Goal: Task Accomplishment & Management: Complete application form

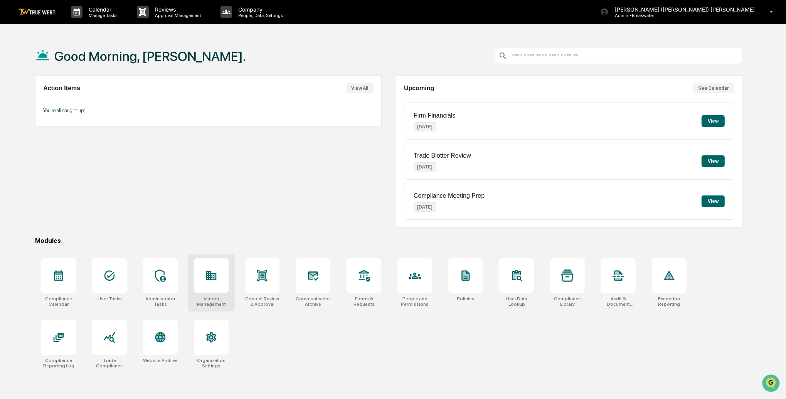
scroll to position [2, 0]
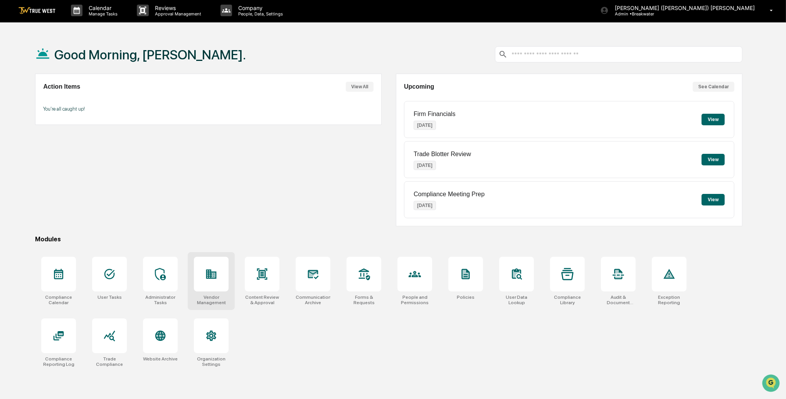
click at [220, 271] on div at bounding box center [211, 274] width 35 height 35
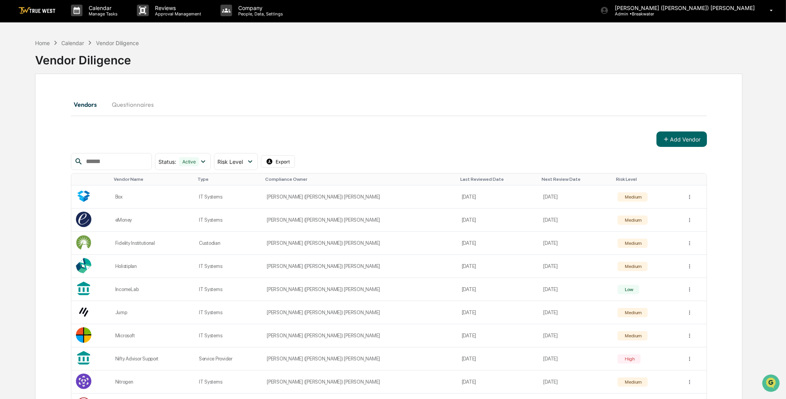
scroll to position [1, 0]
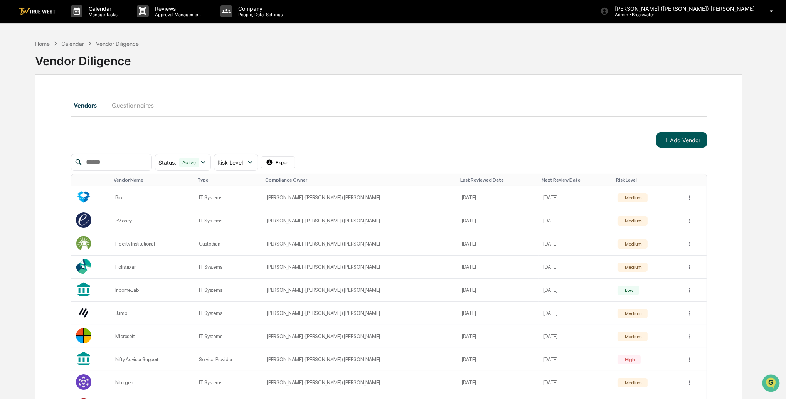
click at [688, 141] on button "Add Vendor" at bounding box center [682, 139] width 51 height 15
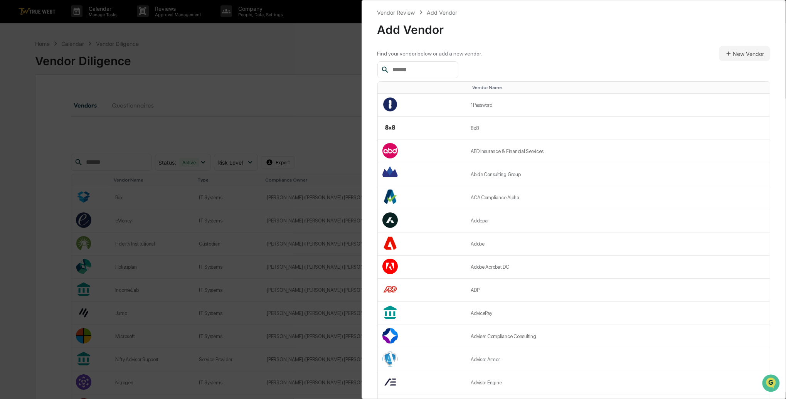
click at [420, 71] on input "text" at bounding box center [423, 70] width 66 height 10
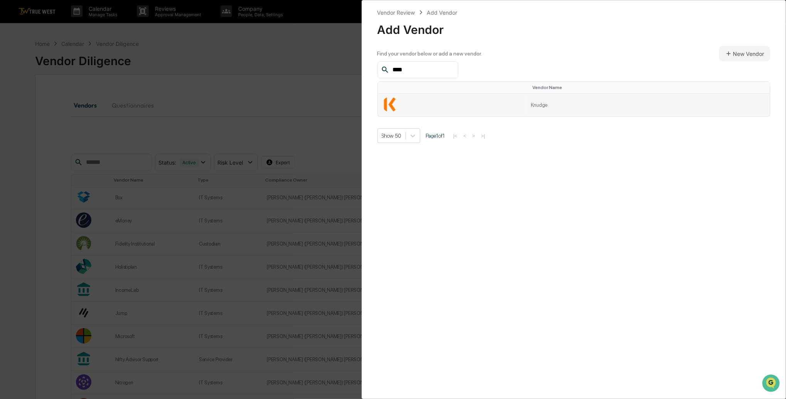
type input "****"
click at [419, 105] on td at bounding box center [452, 105] width 148 height 23
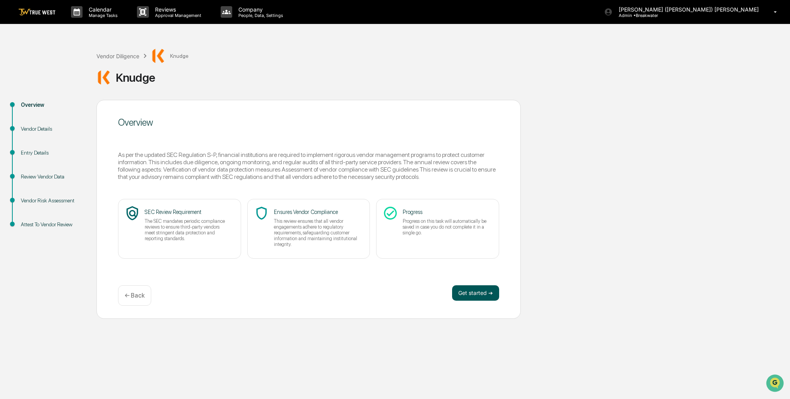
click at [473, 294] on button "Get started ➔" at bounding box center [475, 292] width 47 height 15
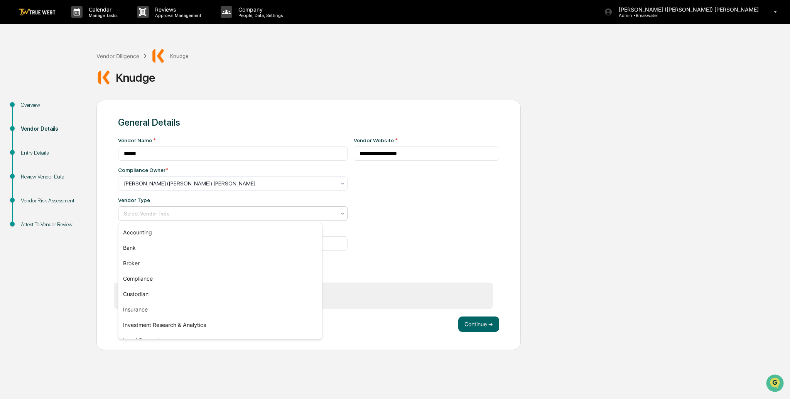
click at [172, 216] on div at bounding box center [230, 214] width 212 height 8
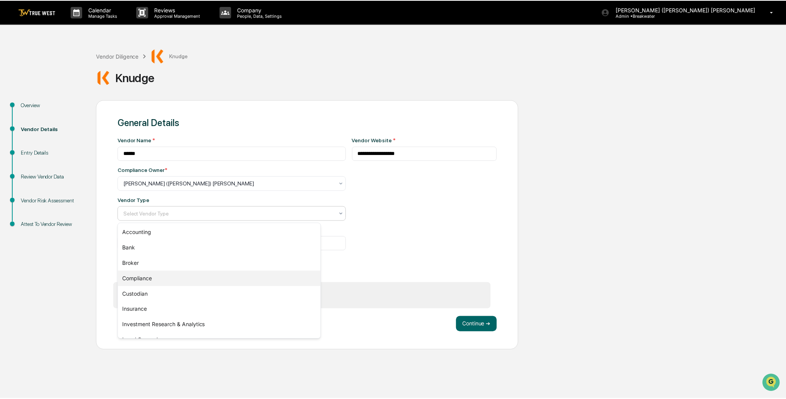
scroll to position [88, 0]
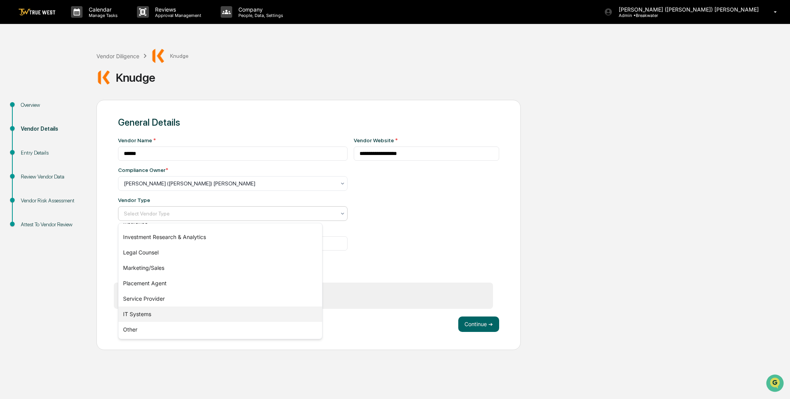
click at [147, 313] on div "IT Systems" at bounding box center [220, 314] width 204 height 15
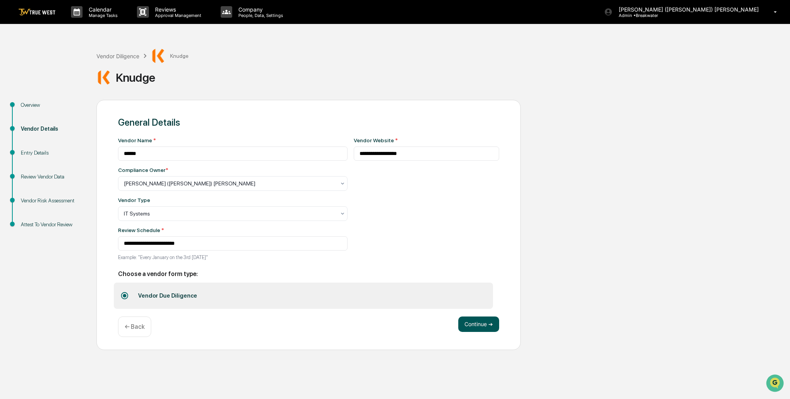
click at [471, 321] on button "Continue ➔" at bounding box center [478, 324] width 41 height 15
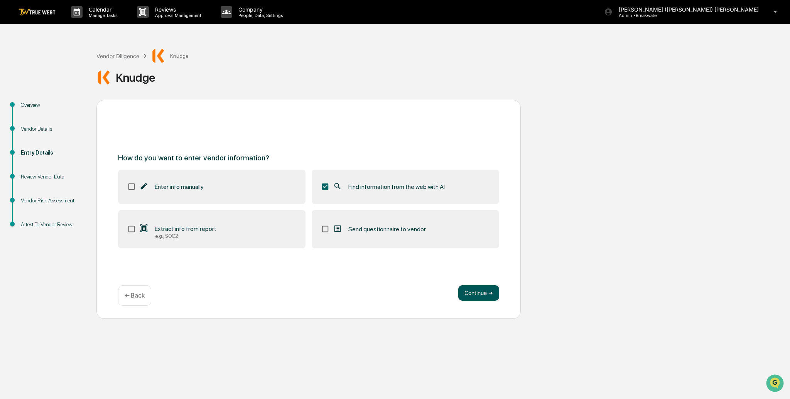
click at [475, 292] on button "Continue ➔" at bounding box center [478, 292] width 41 height 15
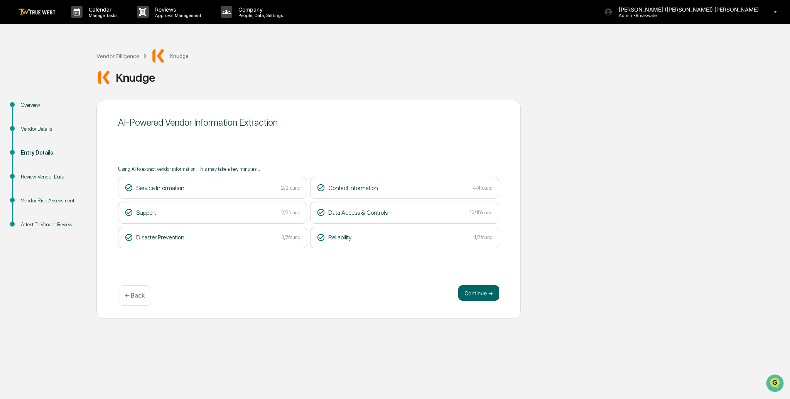
drag, startPoint x: 479, startPoint y: 292, endPoint x: 260, endPoint y: 263, distance: 221.7
click at [479, 292] on button "Continue ➔" at bounding box center [478, 292] width 41 height 15
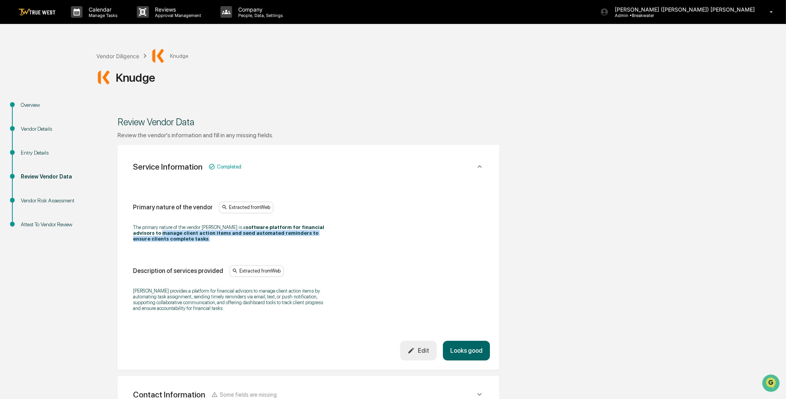
drag, startPoint x: 162, startPoint y: 231, endPoint x: 206, endPoint y: 238, distance: 44.8
click at [206, 238] on p "The primary nature of the vendor Knudge is a software platform for financial ad…" at bounding box center [229, 232] width 193 height 17
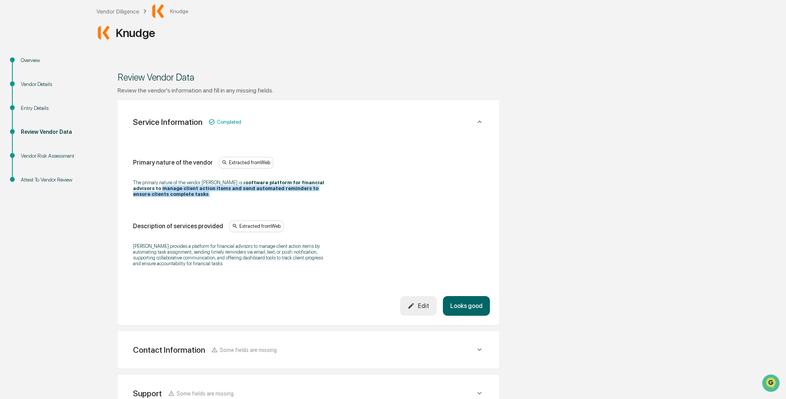
scroll to position [45, 0]
click at [470, 307] on button "Looks good" at bounding box center [466, 306] width 47 height 20
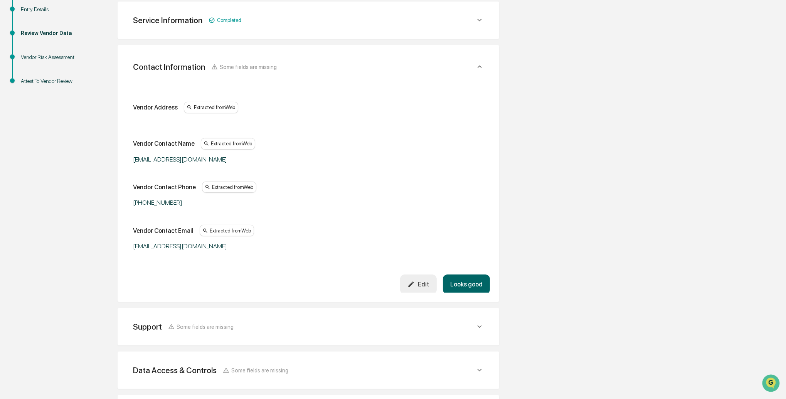
scroll to position [145, 0]
click at [469, 279] on button "Looks good" at bounding box center [466, 283] width 47 height 20
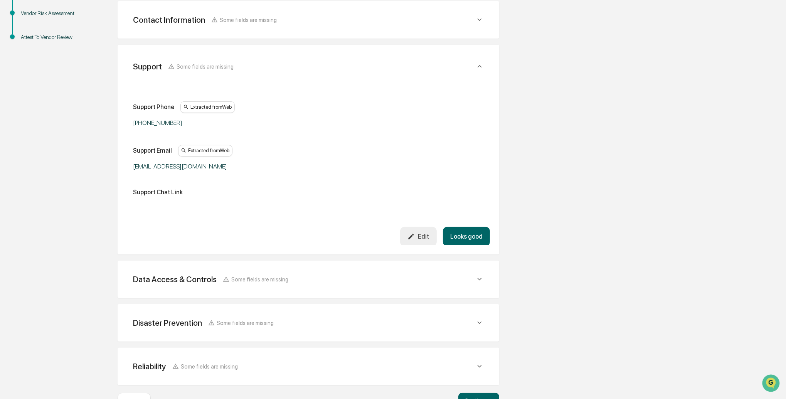
scroll to position [188, 0]
drag, startPoint x: 468, startPoint y: 233, endPoint x: 396, endPoint y: 235, distance: 72.6
click at [468, 233] on button "Looks good" at bounding box center [466, 236] width 47 height 20
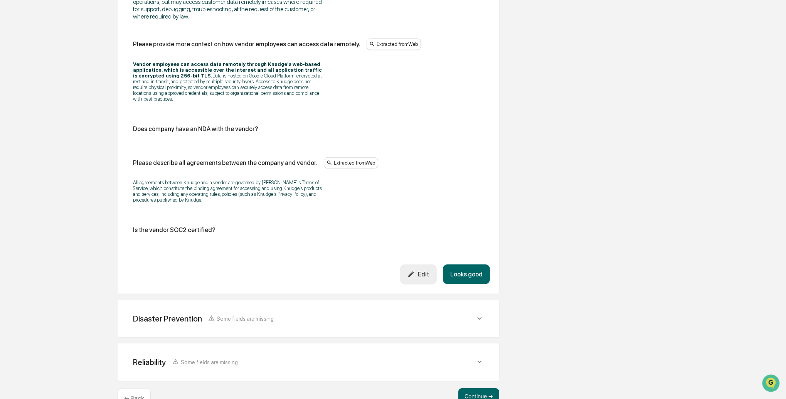
scroll to position [979, 0]
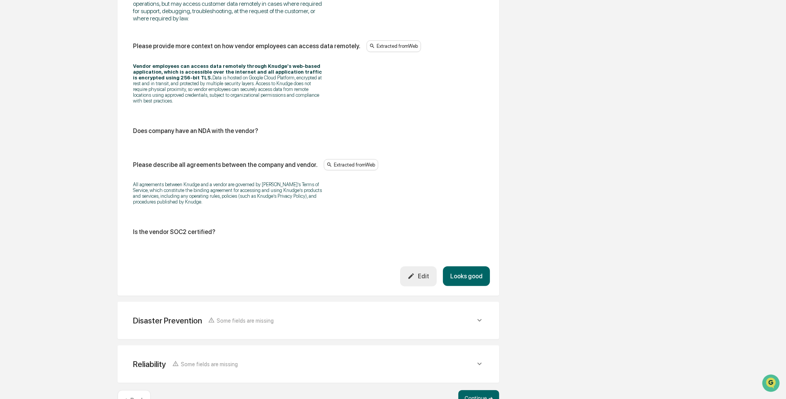
click at [415, 278] on button "Edit" at bounding box center [418, 277] width 37 height 20
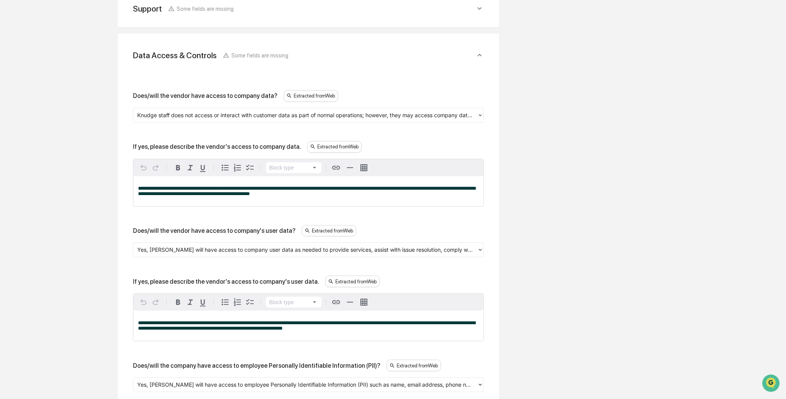
scroll to position [243, 0]
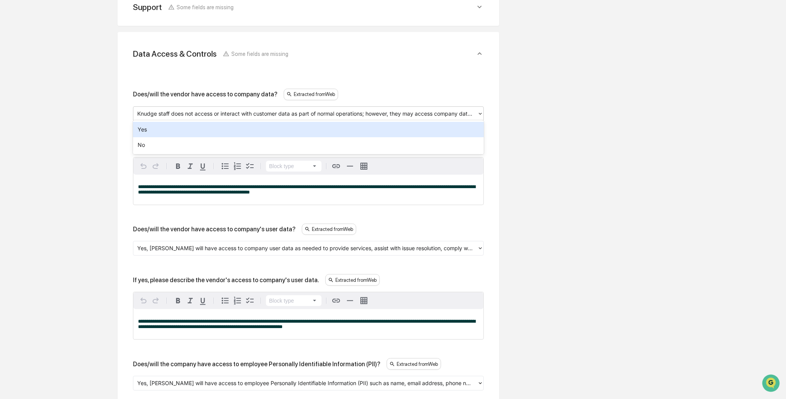
click at [212, 114] on div at bounding box center [305, 113] width 336 height 9
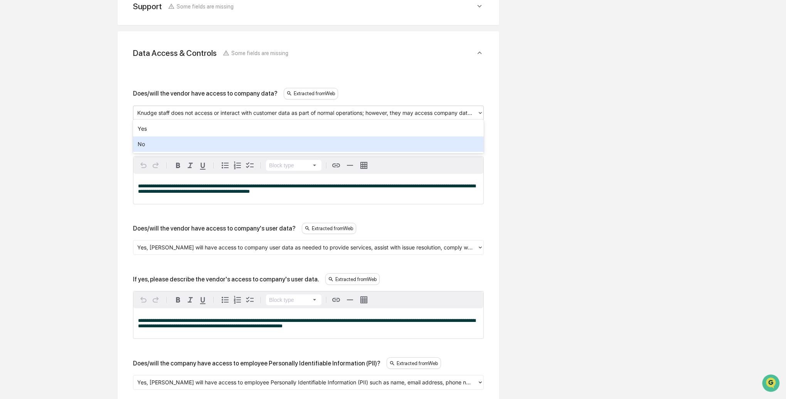
click at [172, 140] on div "No" at bounding box center [308, 144] width 351 height 15
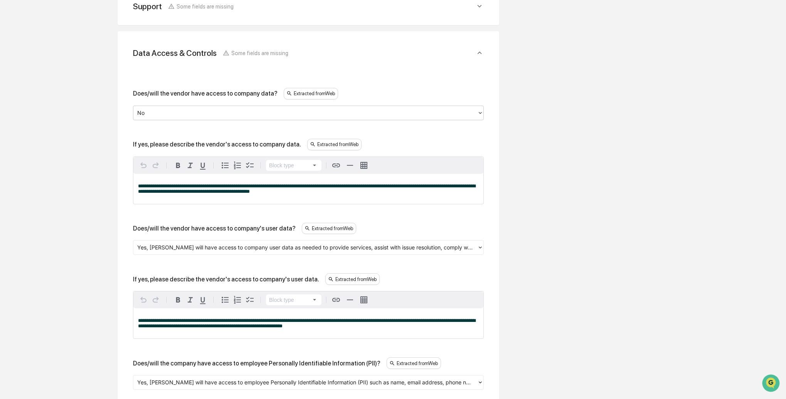
scroll to position [245, 0]
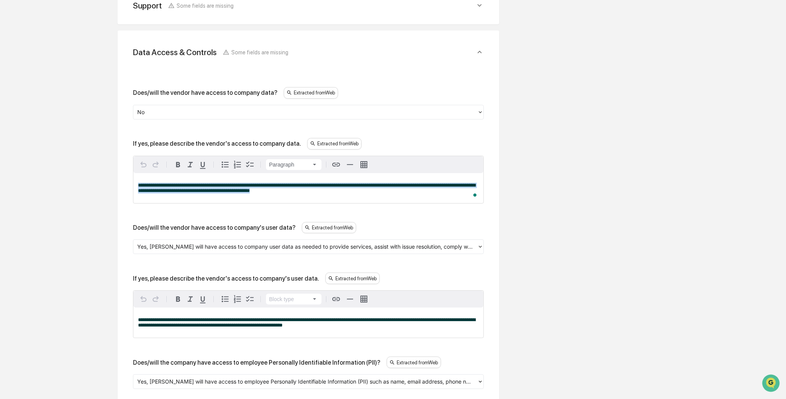
drag, startPoint x: 336, startPoint y: 189, endPoint x: 134, endPoint y: 178, distance: 202.4
click at [134, 178] on div "**********" at bounding box center [308, 188] width 350 height 30
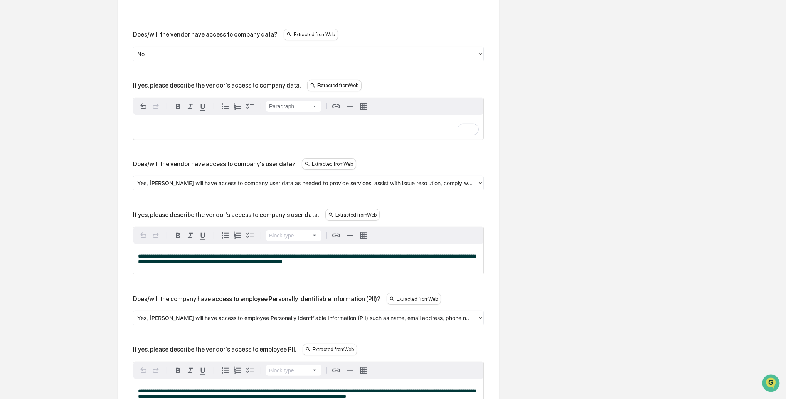
scroll to position [311, 0]
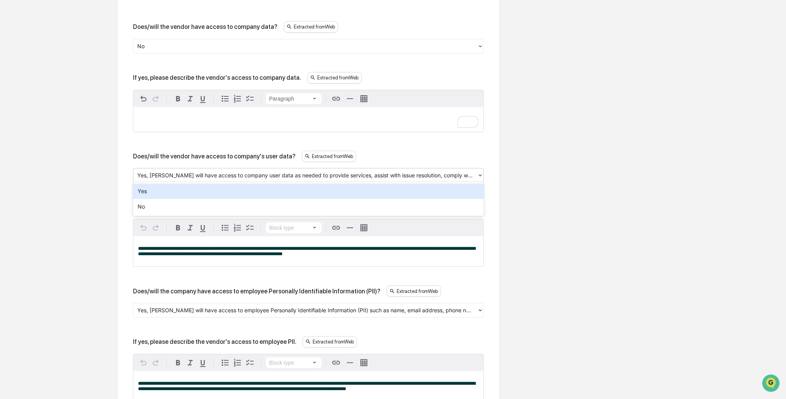
click at [197, 174] on div at bounding box center [305, 175] width 336 height 9
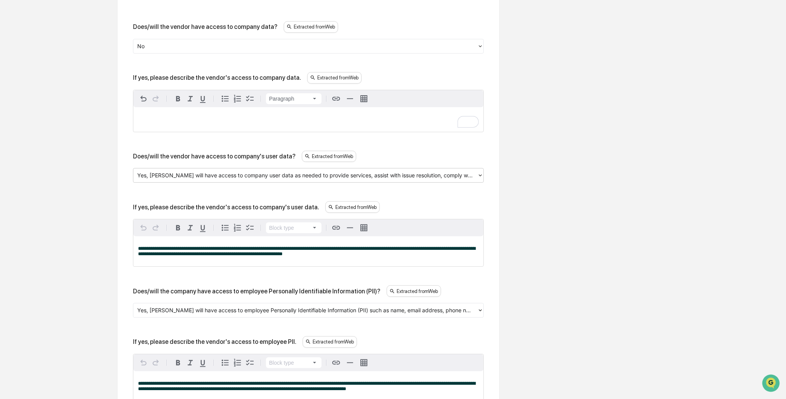
click at [197, 174] on div at bounding box center [305, 175] width 336 height 9
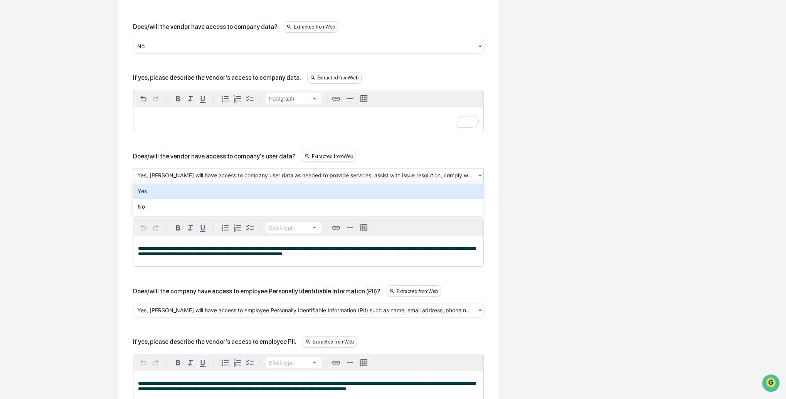
click at [170, 192] on div "Yes" at bounding box center [308, 191] width 351 height 15
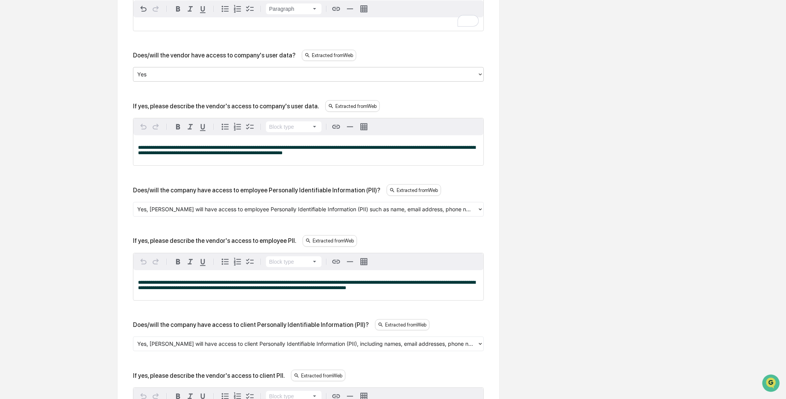
scroll to position [413, 0]
drag, startPoint x: 378, startPoint y: 150, endPoint x: 136, endPoint y: 144, distance: 242.3
click at [136, 144] on div "**********" at bounding box center [308, 150] width 350 height 30
copy span "**********"
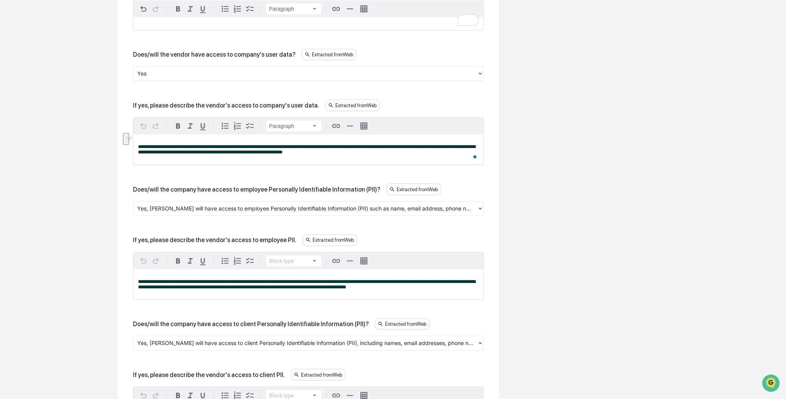
click at [188, 205] on div at bounding box center [305, 208] width 336 height 9
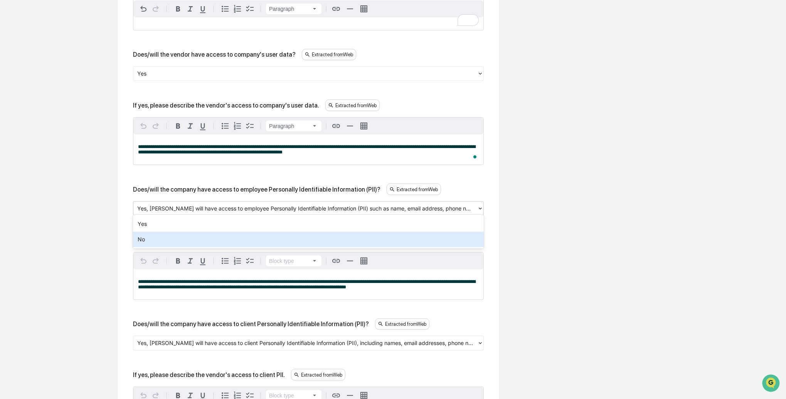
click at [168, 237] on div "No" at bounding box center [308, 239] width 351 height 15
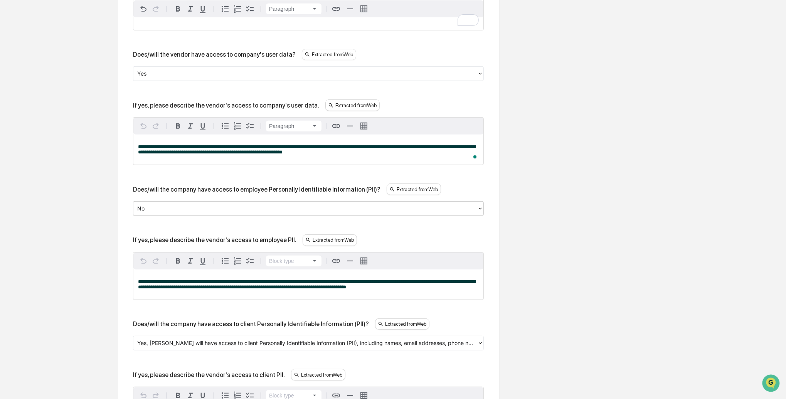
scroll to position [416, 0]
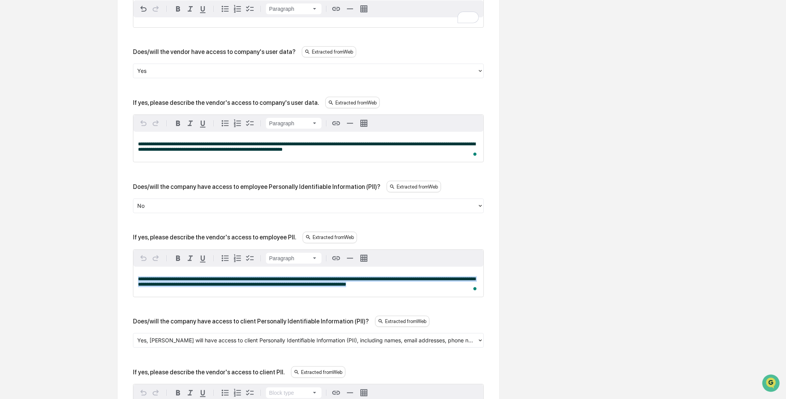
drag, startPoint x: 444, startPoint y: 280, endPoint x: 123, endPoint y: 256, distance: 322.6
click at [123, 256] on div "**********" at bounding box center [309, 402] width 382 height 1085
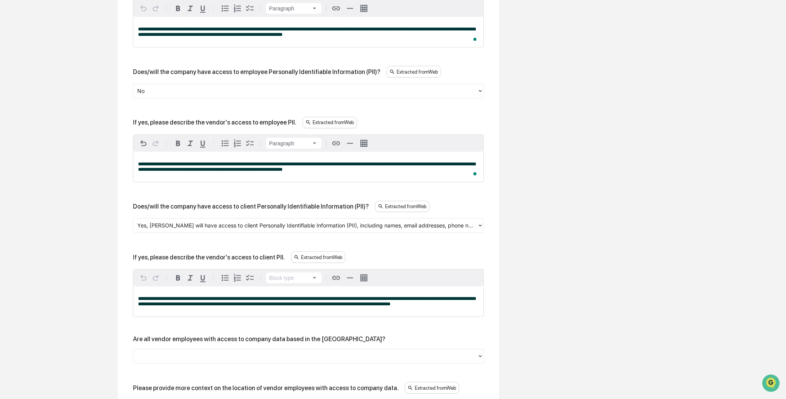
scroll to position [531, 0]
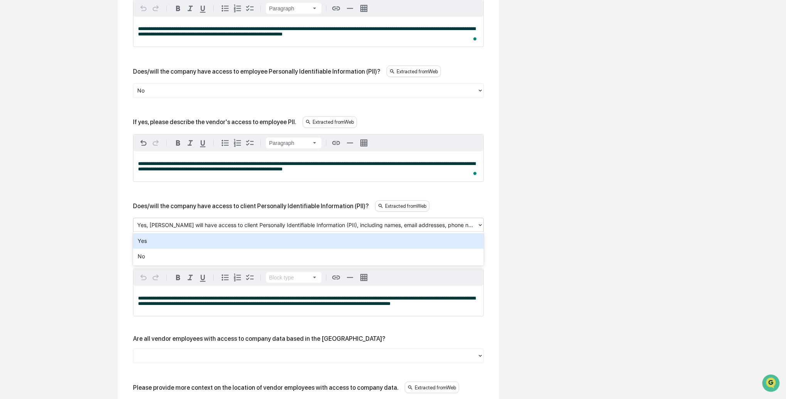
click at [172, 223] on div at bounding box center [305, 225] width 336 height 9
drag, startPoint x: 165, startPoint y: 239, endPoint x: 169, endPoint y: 236, distance: 4.2
click at [165, 239] on div "Yes" at bounding box center [308, 240] width 351 height 15
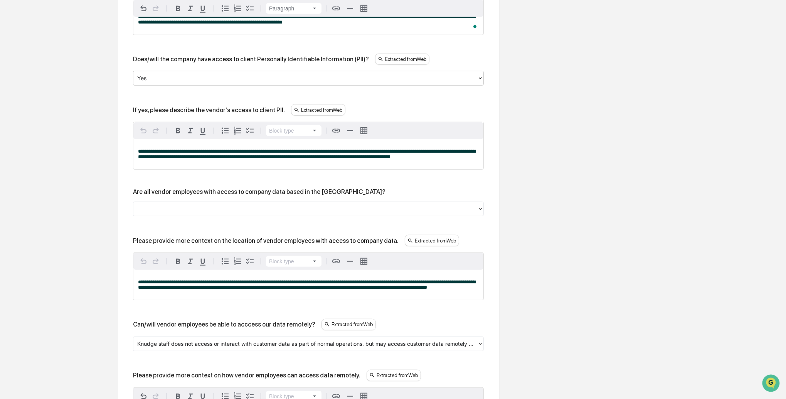
scroll to position [677, 0]
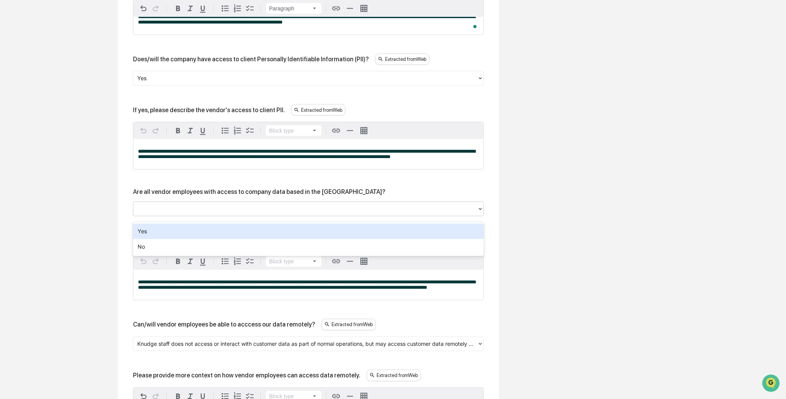
click at [182, 215] on div at bounding box center [305, 209] width 344 height 12
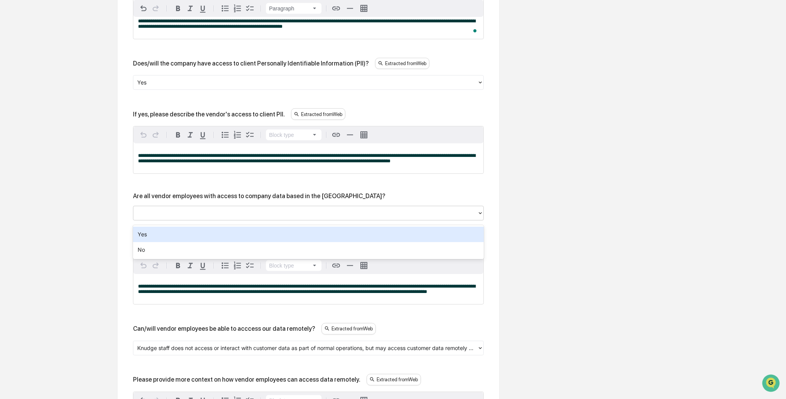
click at [175, 231] on div "Yes" at bounding box center [308, 234] width 351 height 15
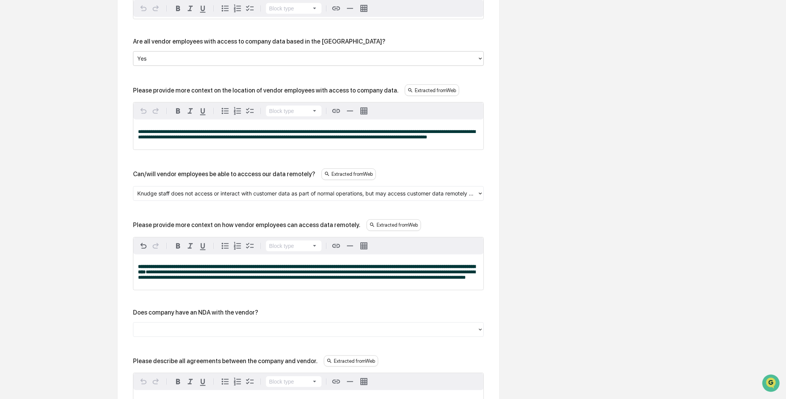
scroll to position [830, 0]
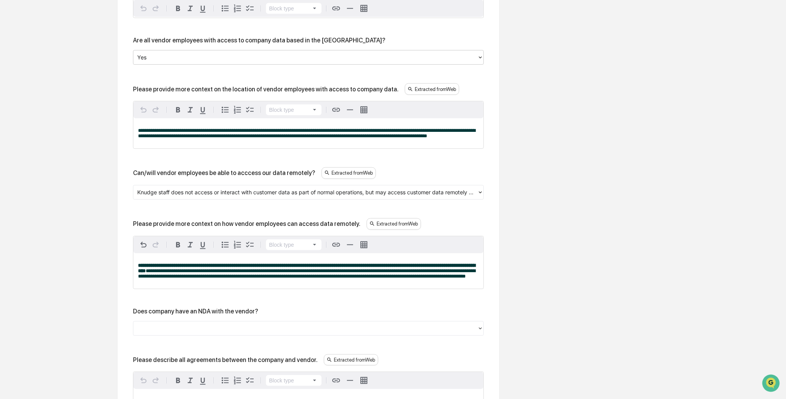
click at [201, 197] on div at bounding box center [305, 192] width 336 height 9
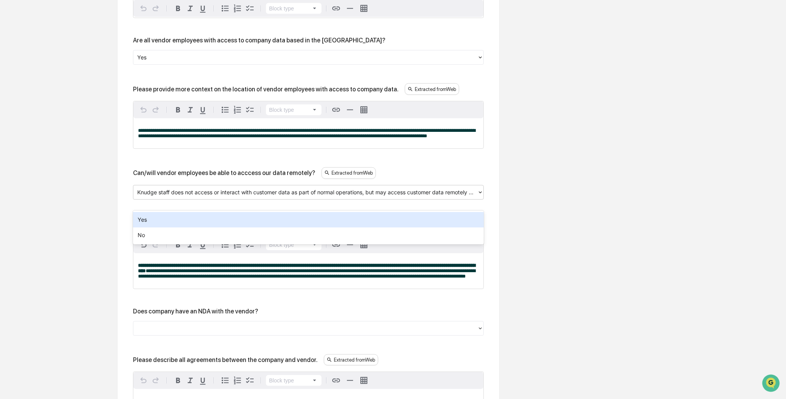
click at [184, 218] on div "Yes" at bounding box center [308, 219] width 351 height 15
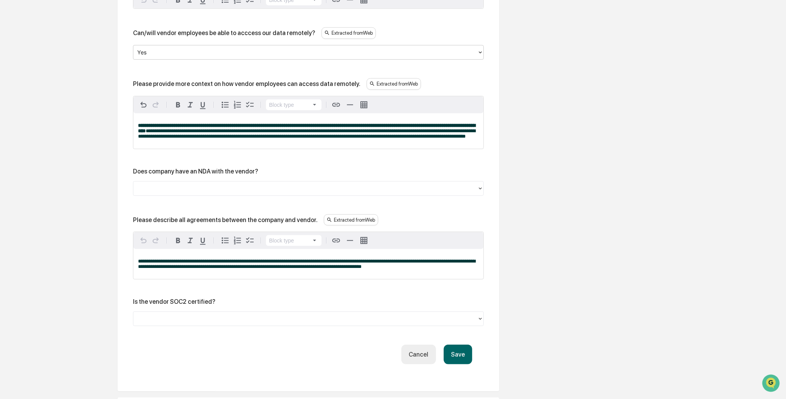
scroll to position [971, 0]
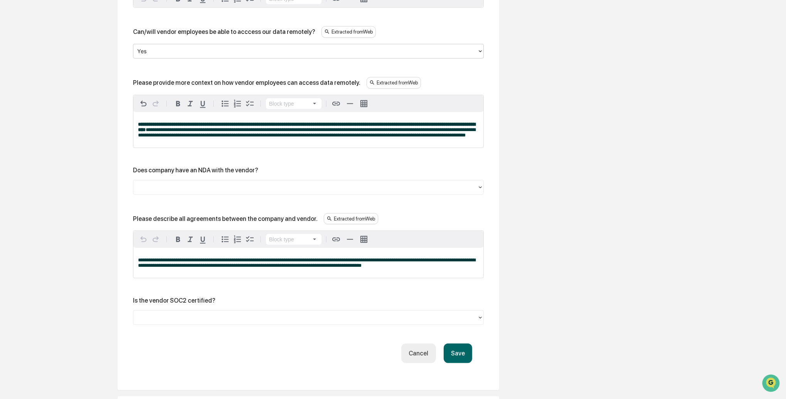
click at [182, 192] on div at bounding box center [305, 187] width 336 height 9
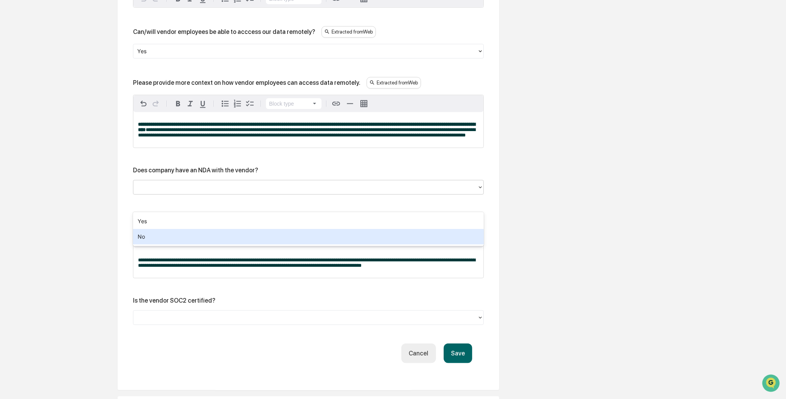
drag, startPoint x: 164, startPoint y: 234, endPoint x: 174, endPoint y: 224, distance: 14.2
click at [164, 234] on div "No" at bounding box center [308, 236] width 351 height 15
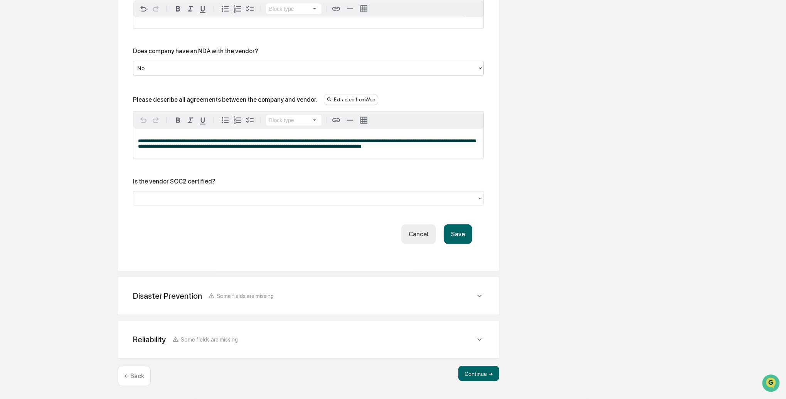
scroll to position [1069, 0]
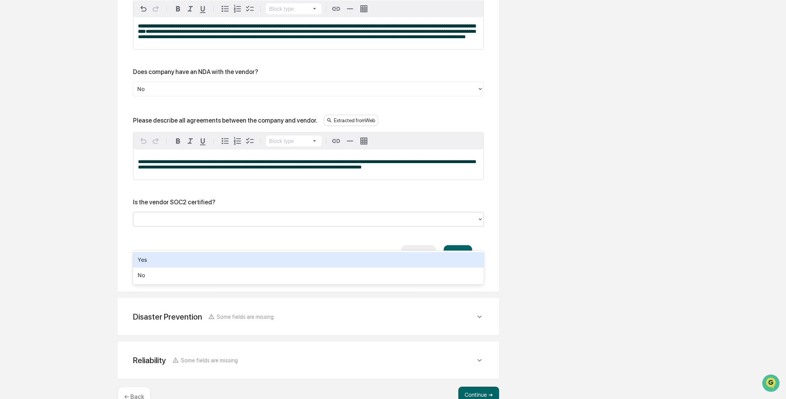
click at [166, 224] on div at bounding box center [305, 219] width 336 height 9
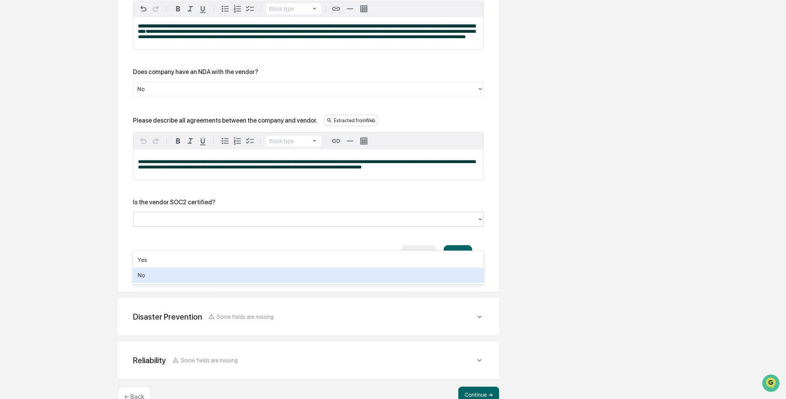
click at [150, 270] on div "No" at bounding box center [308, 275] width 351 height 15
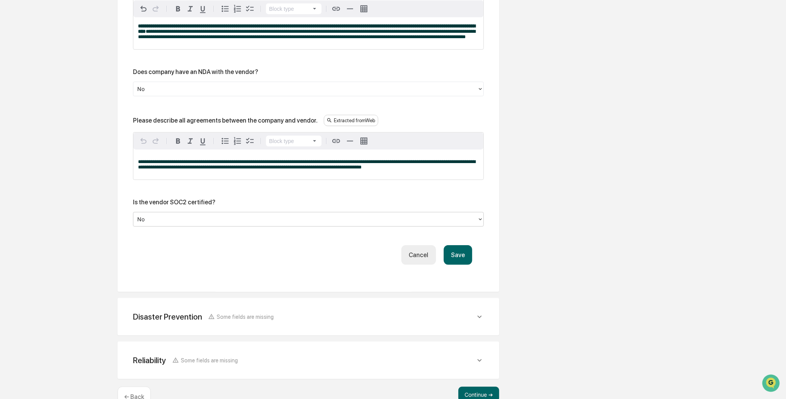
click at [453, 265] on button "Save" at bounding box center [458, 255] width 29 height 20
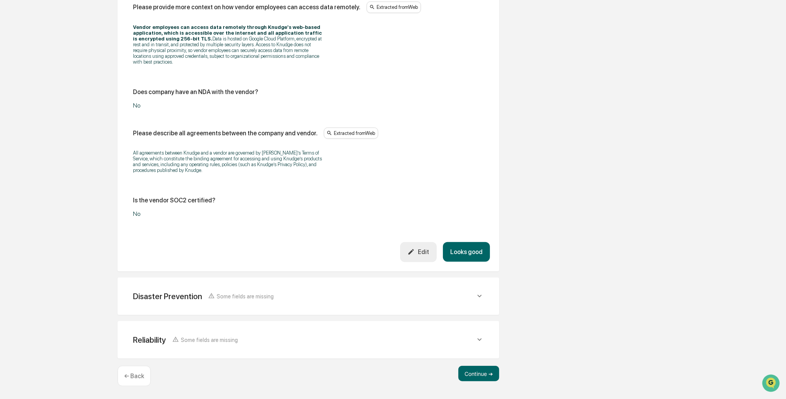
click at [467, 248] on button "Looks good" at bounding box center [466, 252] width 47 height 20
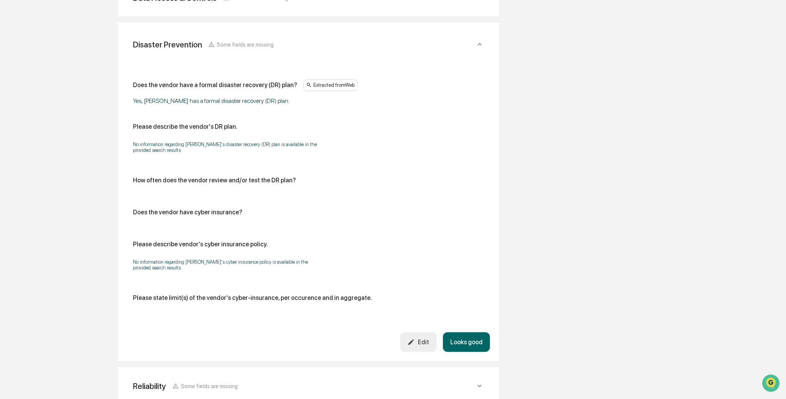
scroll to position [341, 0]
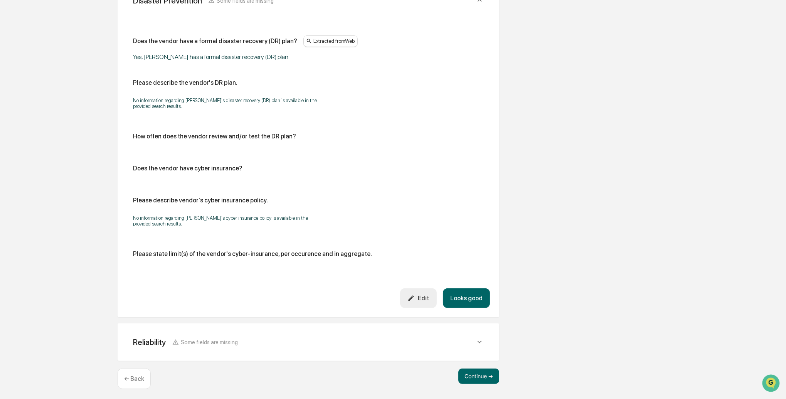
click at [472, 294] on button "Looks good" at bounding box center [466, 298] width 47 height 20
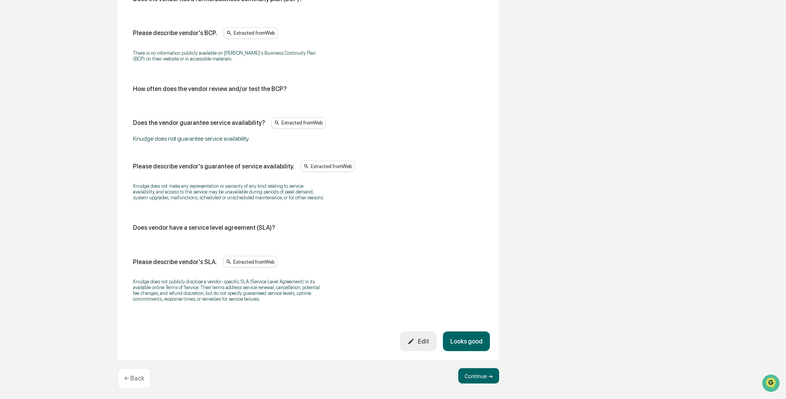
scroll to position [435, 0]
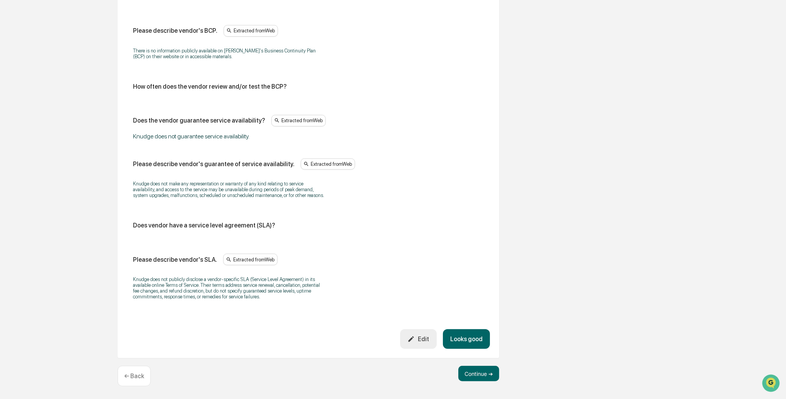
click at [457, 337] on button "Looks good" at bounding box center [466, 339] width 47 height 20
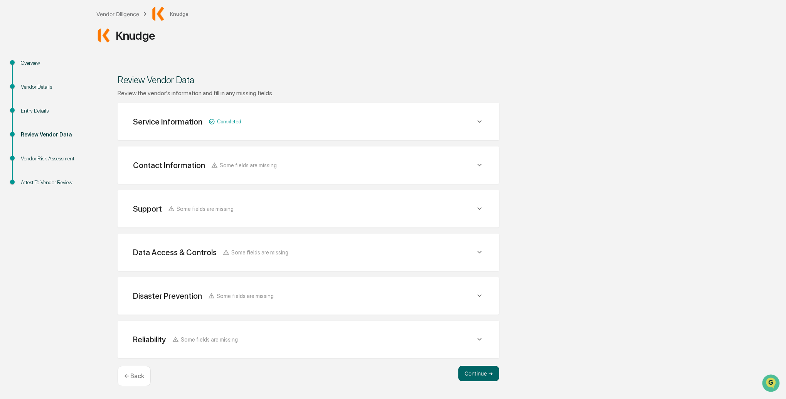
scroll to position [40, 0]
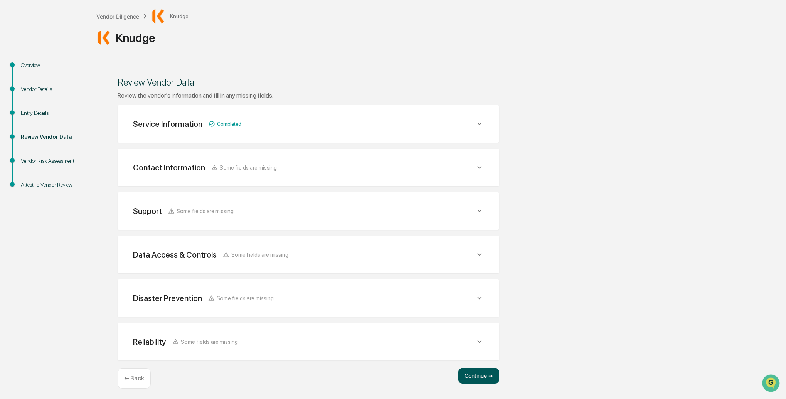
click at [489, 377] on button "Continue ➔" at bounding box center [479, 375] width 41 height 15
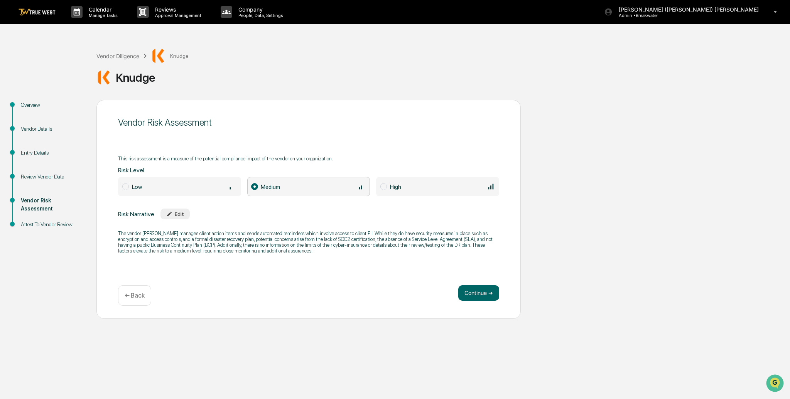
click at [154, 189] on div "Low" at bounding box center [184, 186] width 105 height 8
click at [179, 213] on div "Edit" at bounding box center [175, 214] width 18 height 6
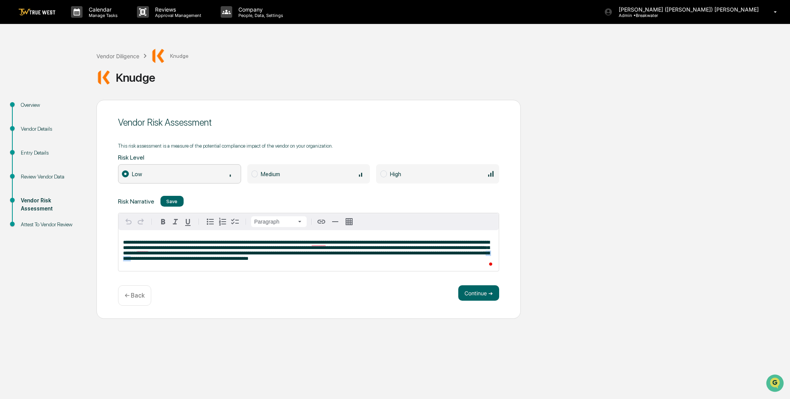
drag, startPoint x: 321, startPoint y: 260, endPoint x: 337, endPoint y: 258, distance: 16.6
click at [337, 258] on span "**********" at bounding box center [306, 250] width 366 height 21
drag, startPoint x: 275, startPoint y: 260, endPoint x: 290, endPoint y: 259, distance: 15.1
click at [290, 259] on span "**********" at bounding box center [306, 250] width 366 height 21
click at [327, 253] on span "**********" at bounding box center [306, 250] width 366 height 21
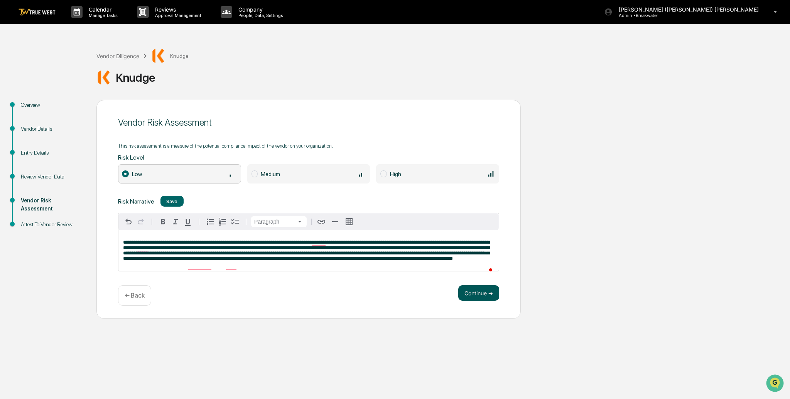
click at [484, 290] on button "Continue ➔" at bounding box center [478, 292] width 41 height 15
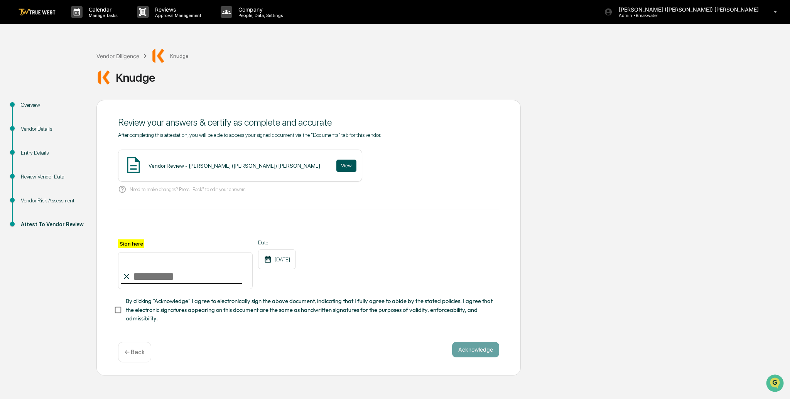
click at [336, 164] on button "View" at bounding box center [346, 166] width 20 height 12
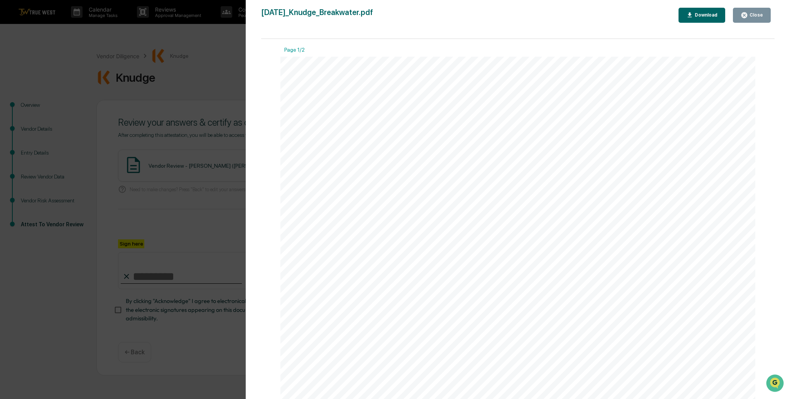
drag, startPoint x: 756, startPoint y: 17, endPoint x: 748, endPoint y: 23, distance: 10.2
click at [756, 17] on div "Close" at bounding box center [755, 14] width 15 height 5
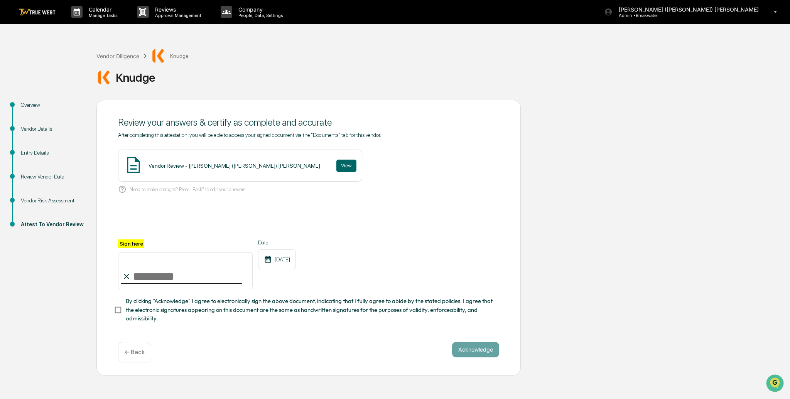
click at [196, 275] on input "Sign here" at bounding box center [185, 270] width 135 height 37
type input "**********"
click at [481, 351] on button "Acknowledge" at bounding box center [475, 349] width 47 height 15
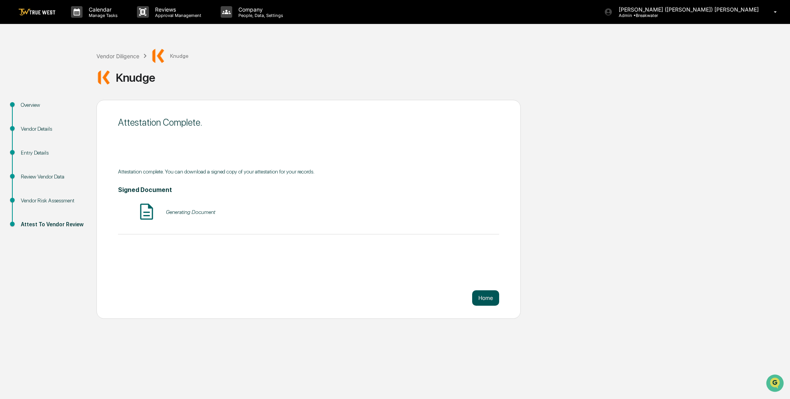
click at [490, 296] on button "Home" at bounding box center [485, 297] width 27 height 15
